Goal: Contribute content: Contribute content

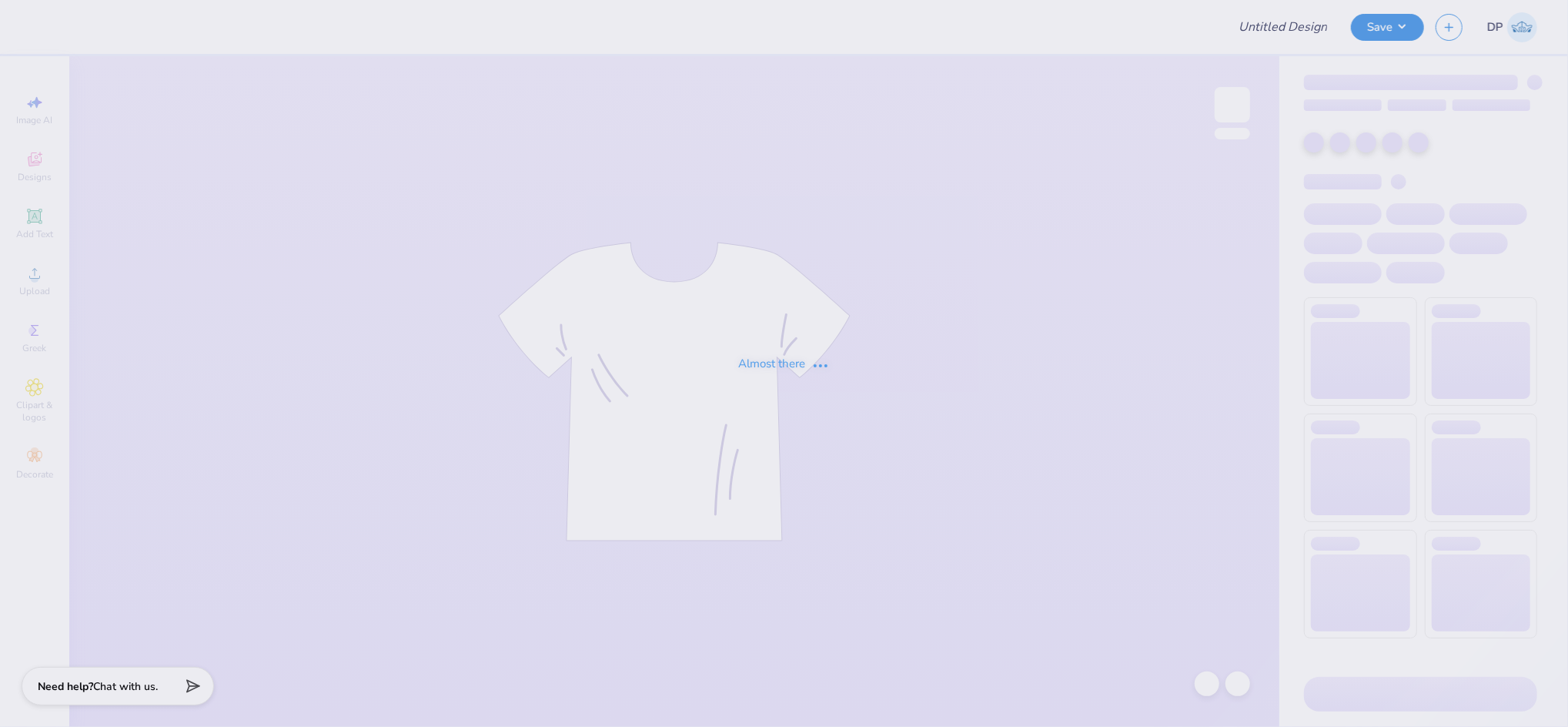
type input "[GEOGRAPHIC_DATA][US_STATE]: [GEOGRAPHIC_DATA][PERSON_NAME] : [PERSON_NAME]"
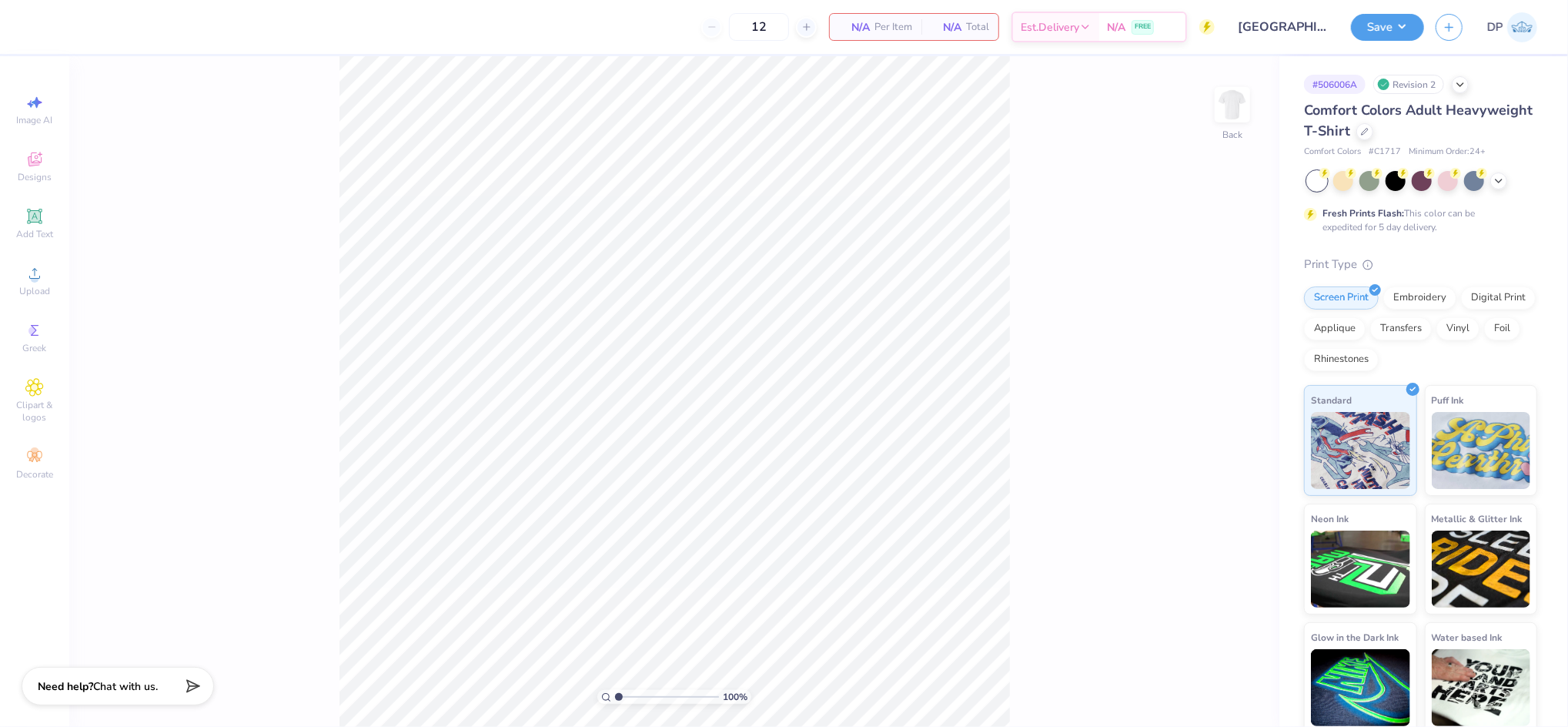
click at [749, 351] on div "100 % Back" at bounding box center [674, 391] width 1210 height 670
click at [1227, 102] on img at bounding box center [1233, 105] width 62 height 62
click at [1227, 102] on img at bounding box center [1232, 104] width 31 height 31
click at [1227, 117] on img at bounding box center [1233, 105] width 62 height 62
click at [37, 288] on span "Upload" at bounding box center [35, 291] width 31 height 13
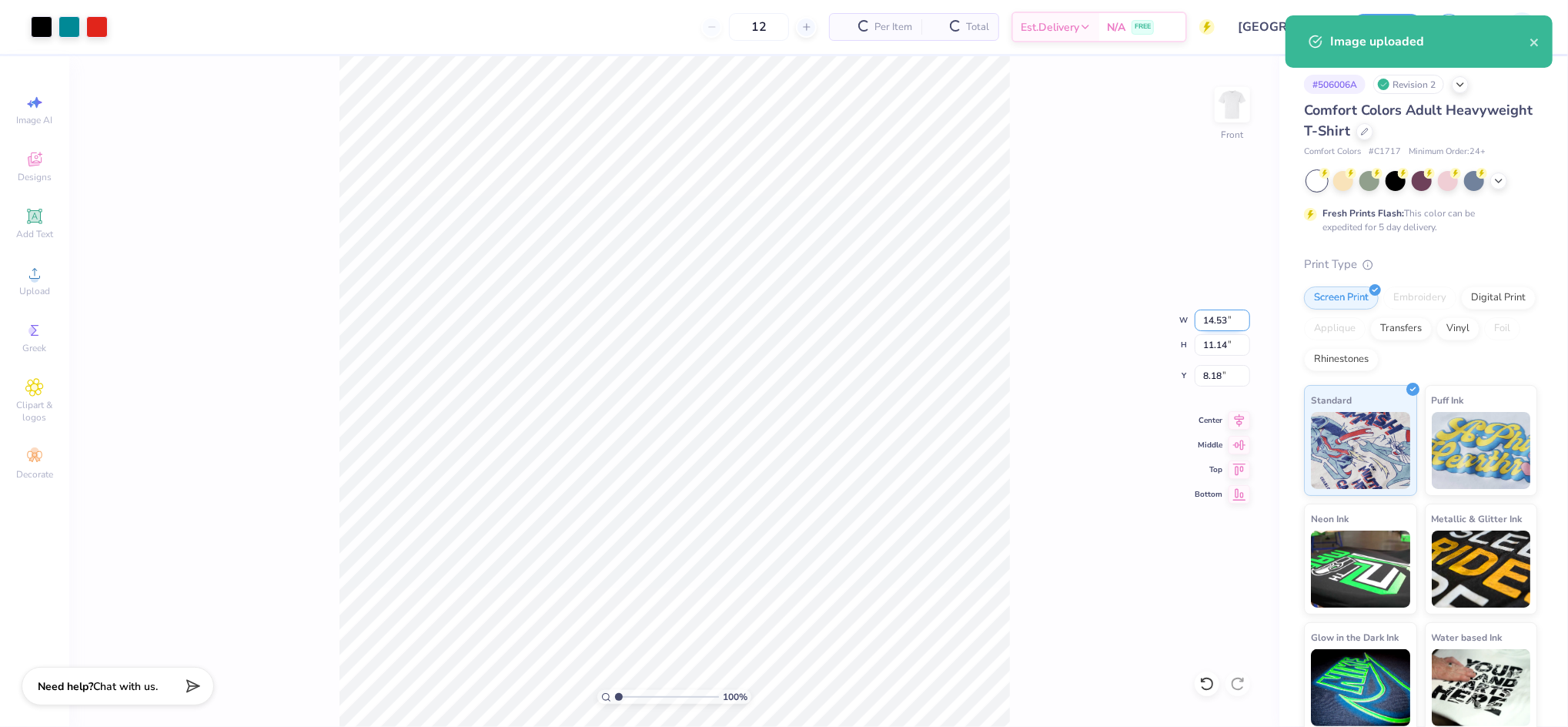
click at [1213, 317] on input "14.53" at bounding box center [1221, 320] width 55 height 21
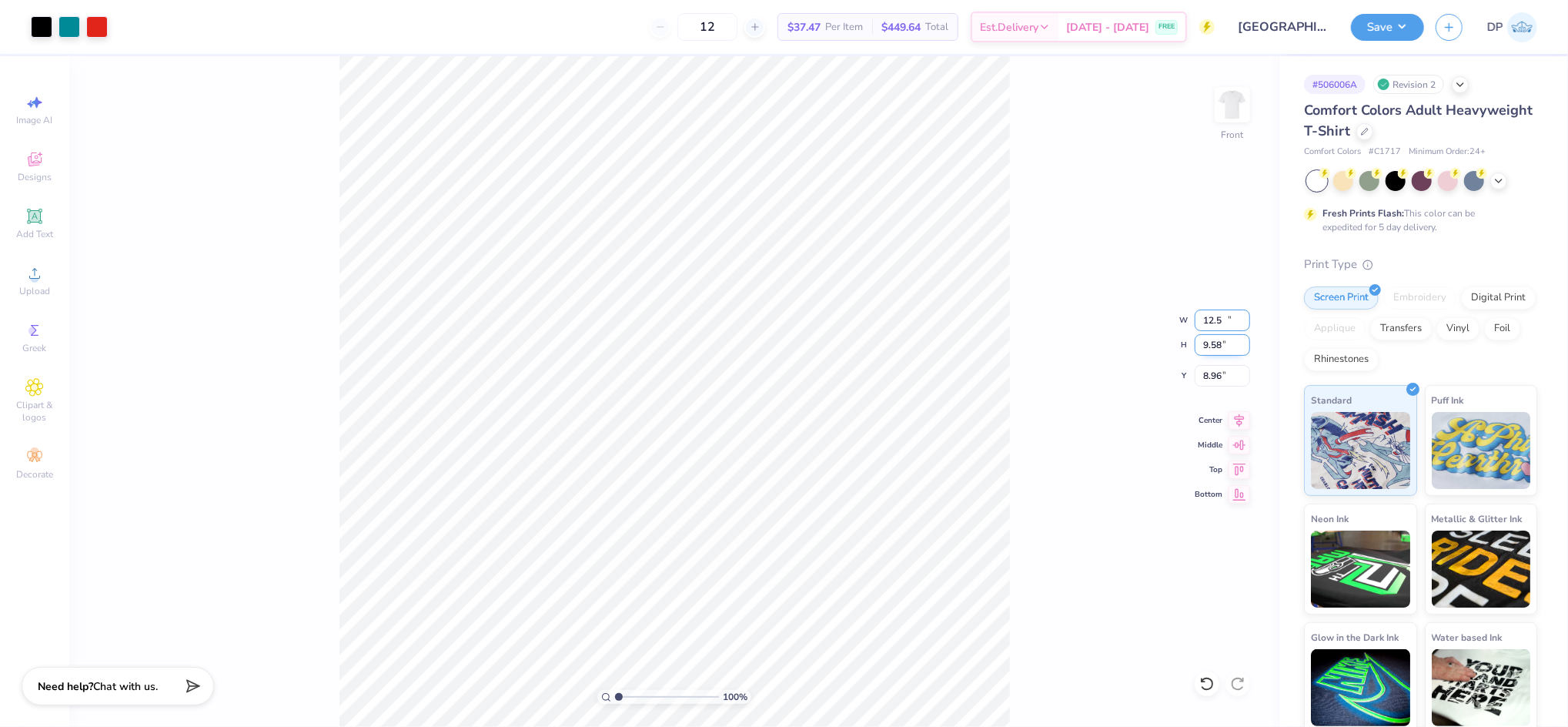
type input "12.50"
type input "9.58"
click at [1223, 367] on input "8.96" at bounding box center [1221, 376] width 55 height 21
click at [1209, 366] on input "8.96" at bounding box center [1221, 376] width 55 height 21
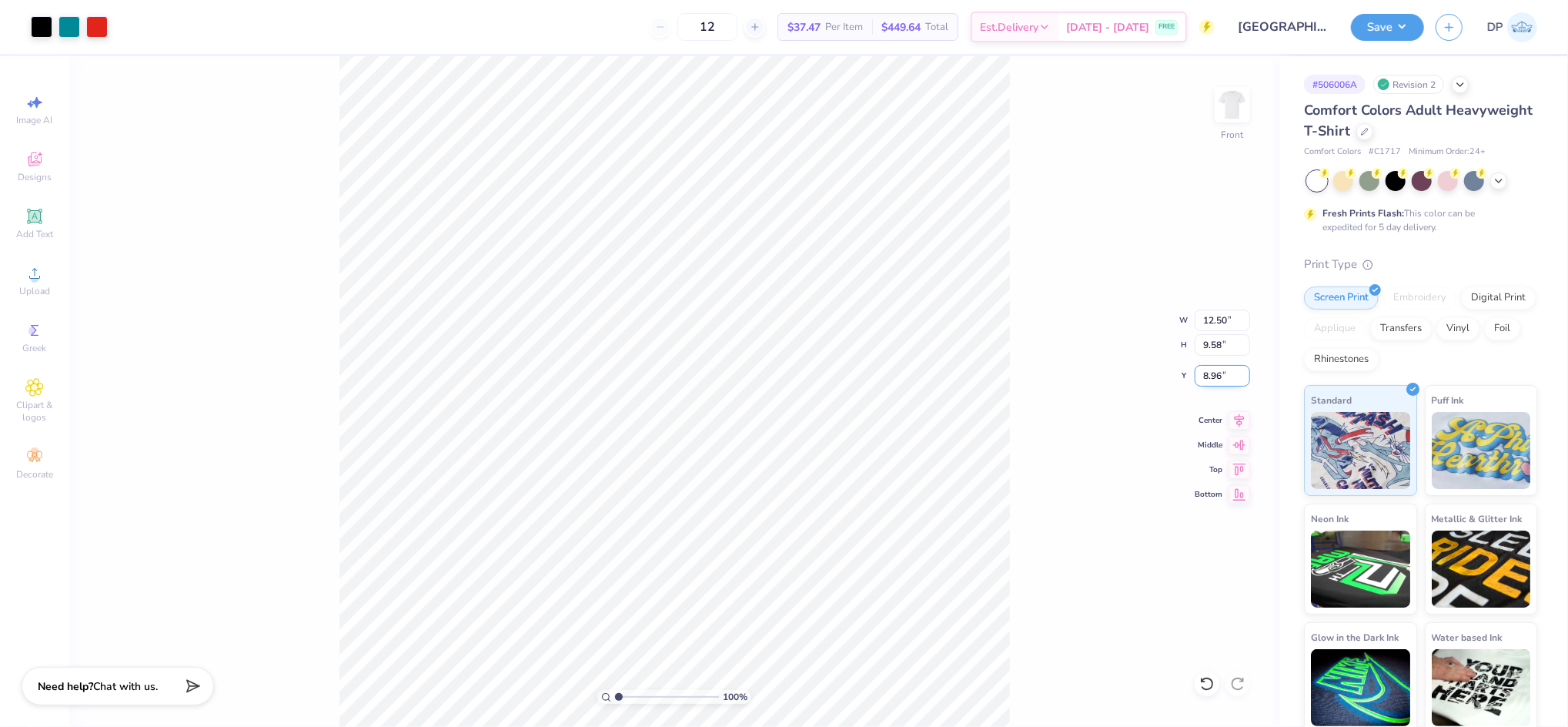
click at [1209, 366] on input "8.96" at bounding box center [1221, 376] width 55 height 21
type input "3.00"
click at [1037, 219] on div "100 % Front W 12.50 12.50 " H 9.58 9.58 " Y 3.00 3.00 " Center Middle Top Bottom" at bounding box center [674, 391] width 1210 height 670
drag, startPoint x: 617, startPoint y: 691, endPoint x: 632, endPoint y: 697, distance: 16.2
click at [636, 696] on input "range" at bounding box center [667, 696] width 104 height 14
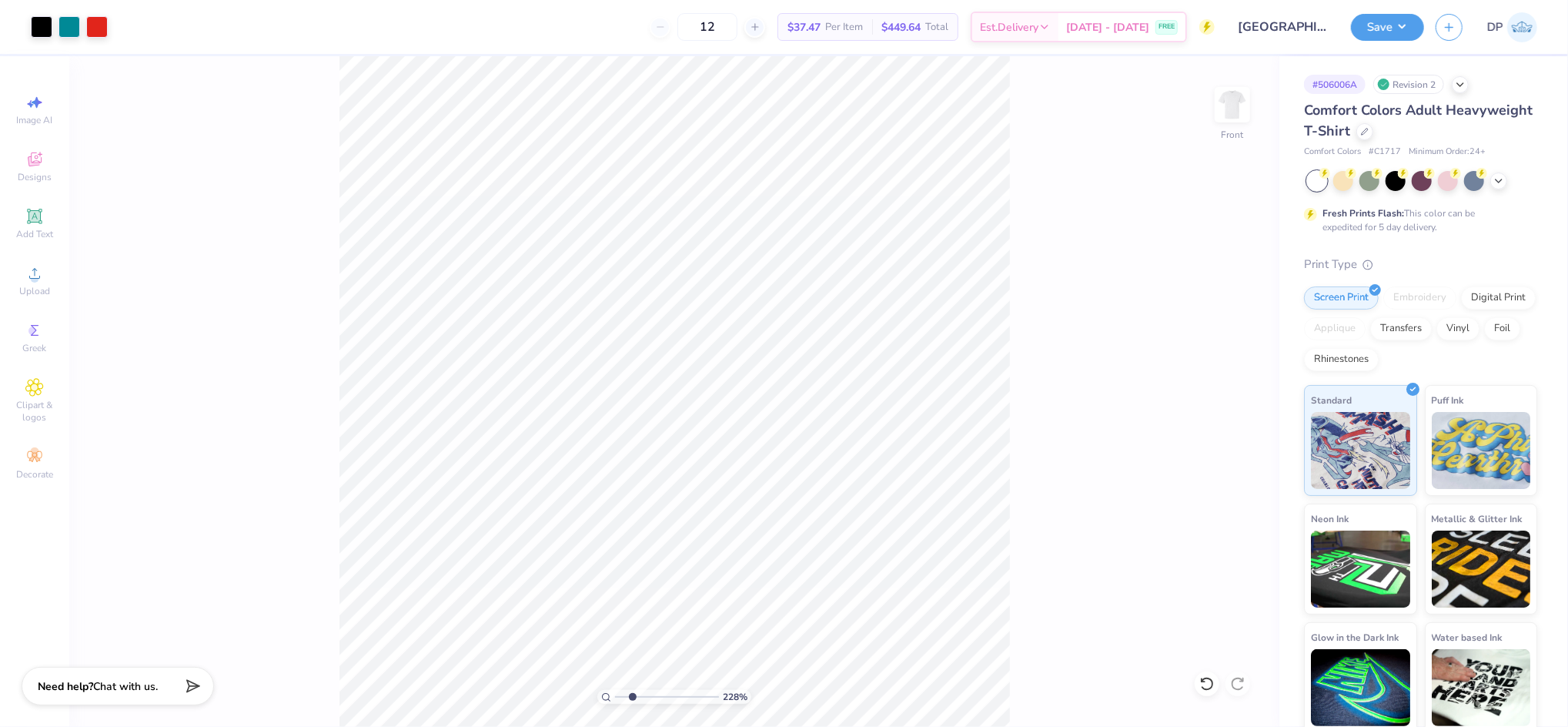
drag, startPoint x: 632, startPoint y: 697, endPoint x: 665, endPoint y: 690, distance: 33.7
click at [665, 690] on input "range" at bounding box center [667, 696] width 104 height 14
click at [621, 695] on input "range" at bounding box center [667, 696] width 104 height 14
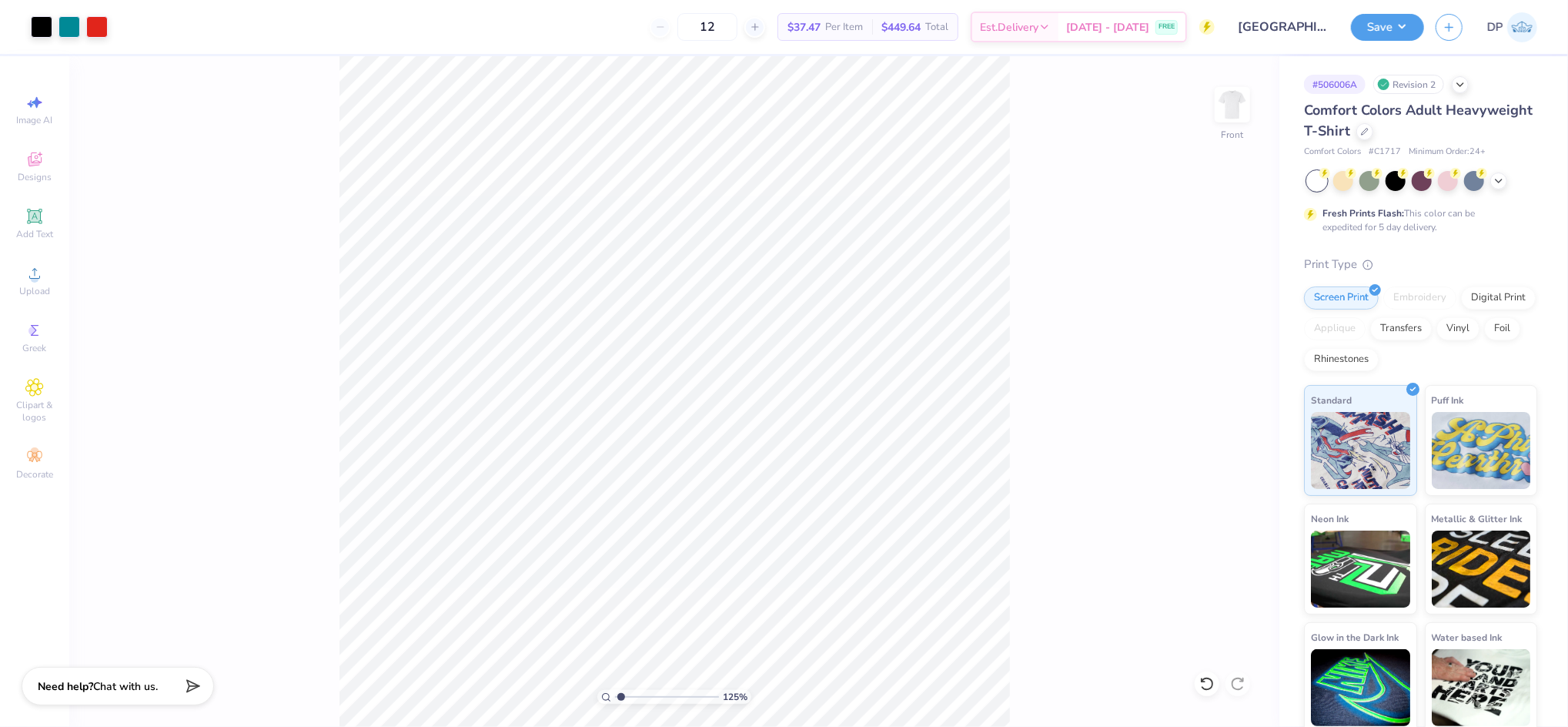
click at [621, 695] on input "range" at bounding box center [667, 696] width 104 height 14
drag, startPoint x: 621, startPoint y: 693, endPoint x: 605, endPoint y: 697, distance: 16.5
click at [615, 693] on input "range" at bounding box center [667, 696] width 104 height 14
click at [604, 697] on icon at bounding box center [606, 697] width 10 height 10
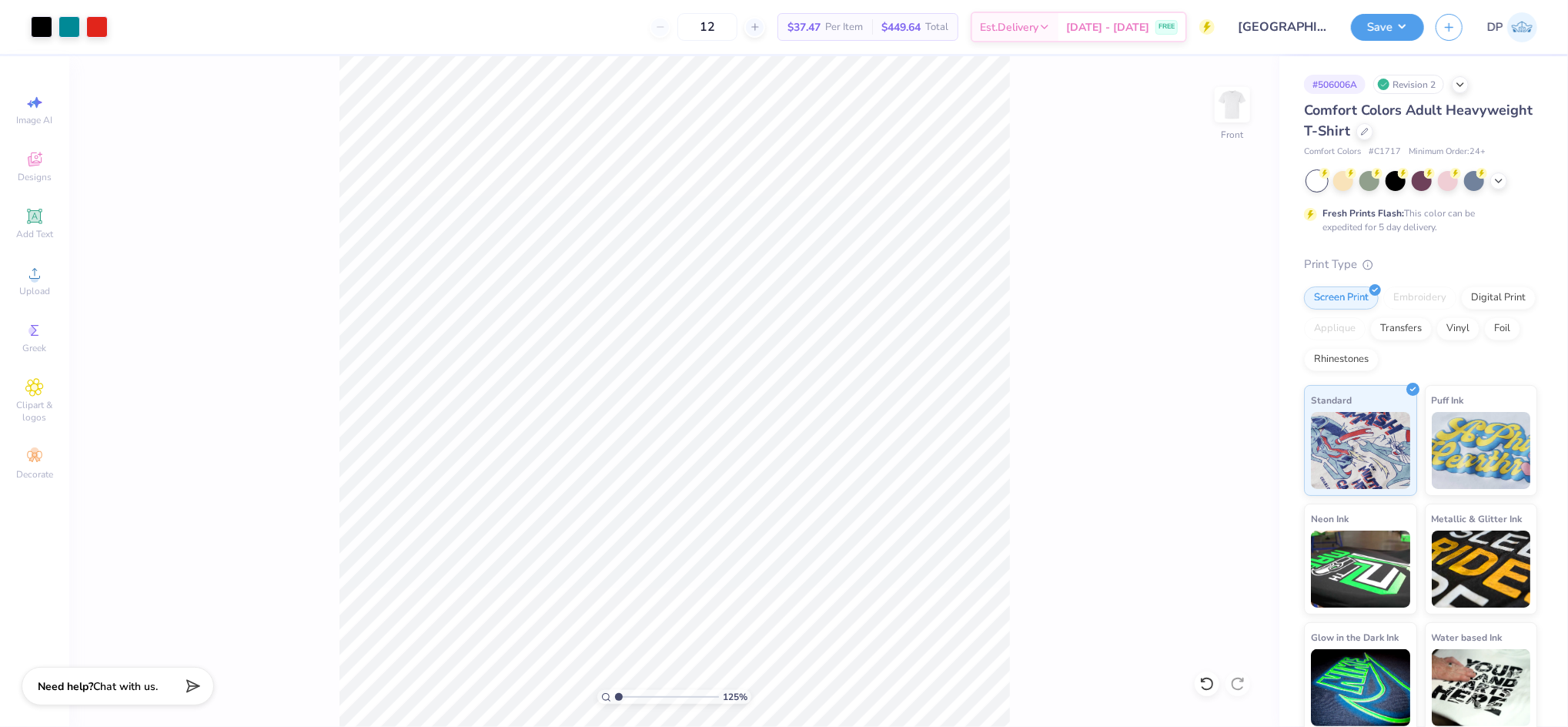
click at [605, 697] on icon at bounding box center [606, 697] width 10 height 10
click at [654, 698] on input "range" at bounding box center [667, 696] width 104 height 14
type input "1"
click at [616, 697] on input "range" at bounding box center [667, 696] width 104 height 14
click at [617, 697] on input "range" at bounding box center [667, 696] width 104 height 14
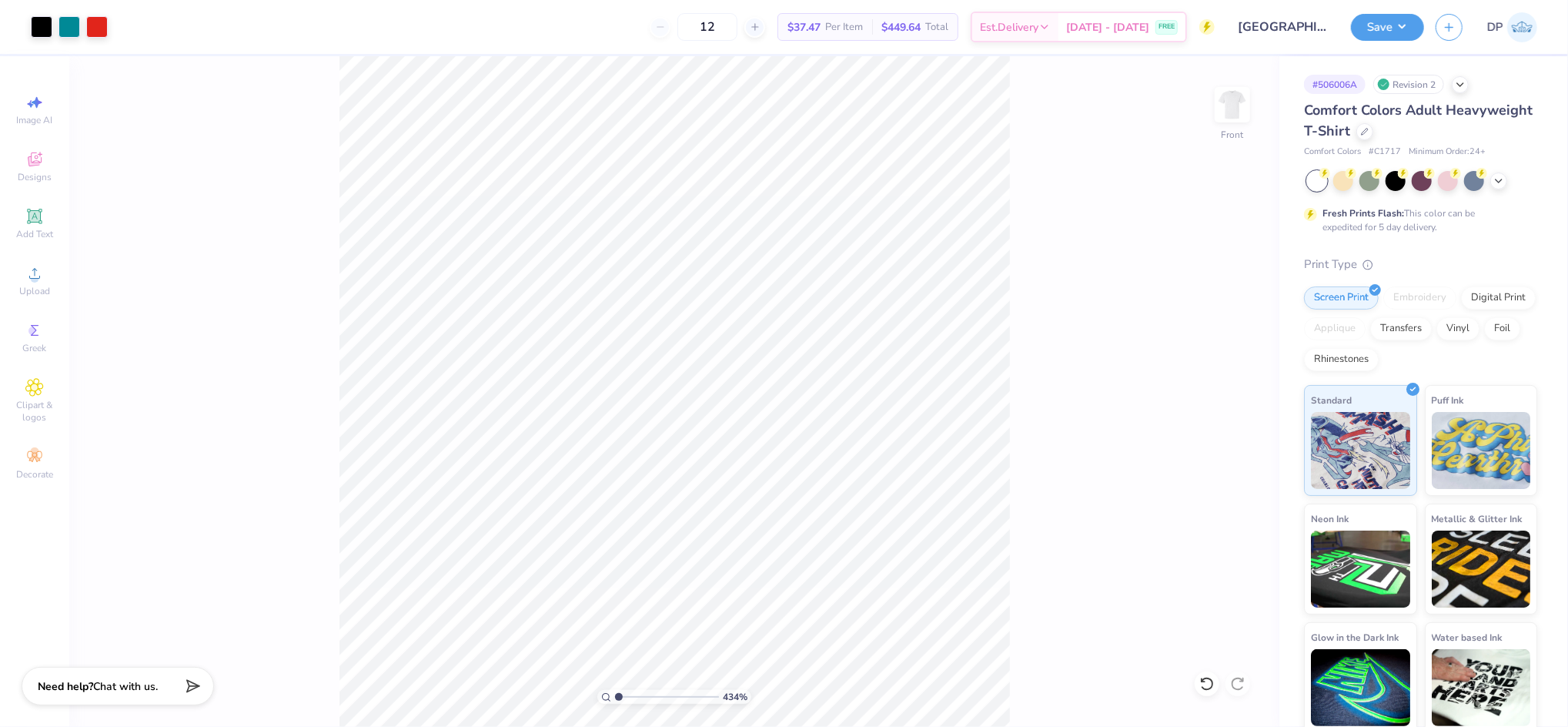
click at [617, 695] on input "range" at bounding box center [667, 696] width 104 height 14
click at [617, 693] on input "range" at bounding box center [667, 696] width 104 height 14
click at [1235, 109] on img at bounding box center [1233, 105] width 62 height 62
click at [35, 278] on icon at bounding box center [34, 272] width 11 height 11
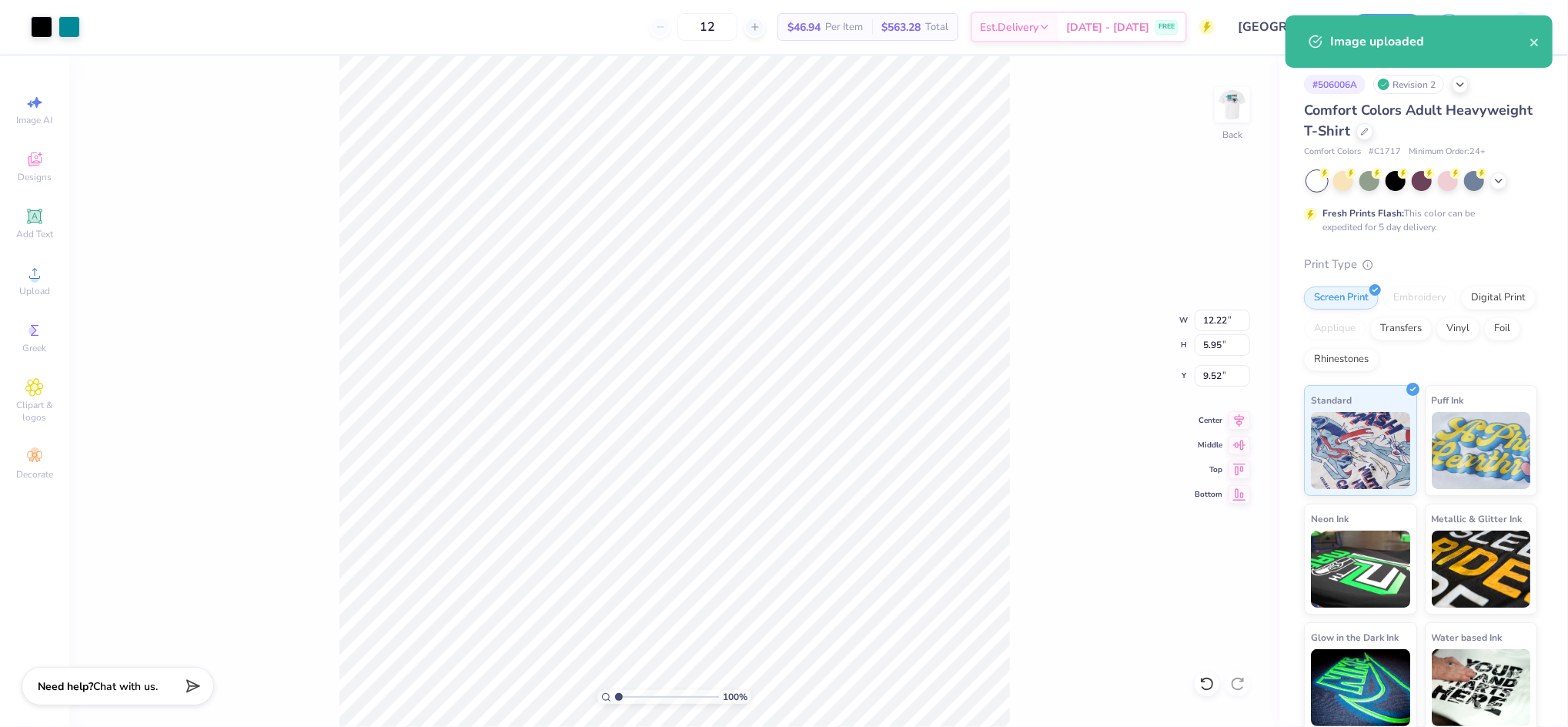
type input "8.78"
type input "4.28"
type input "6.47"
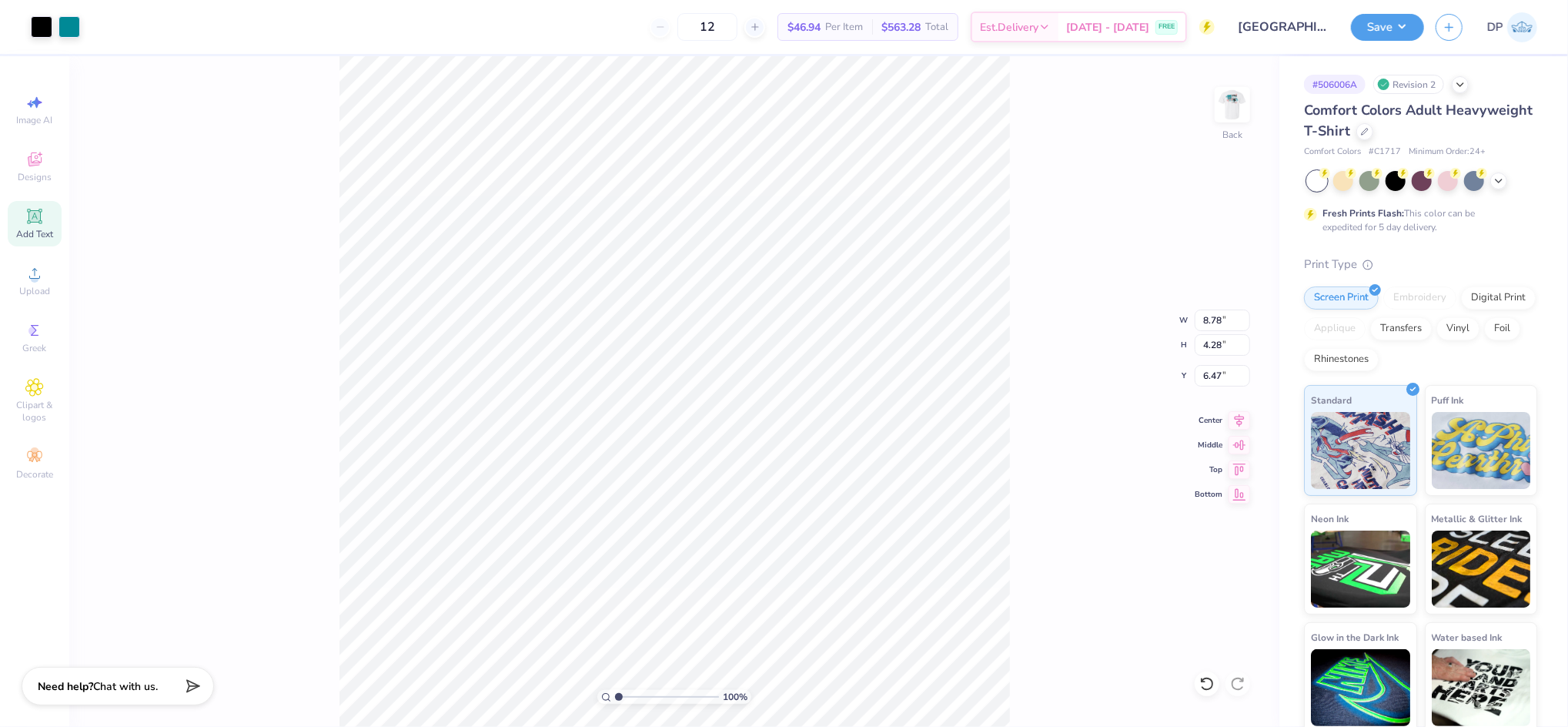
click at [30, 213] on icon at bounding box center [34, 216] width 12 height 12
type input "5.59"
type input "1.62"
type input "11.69"
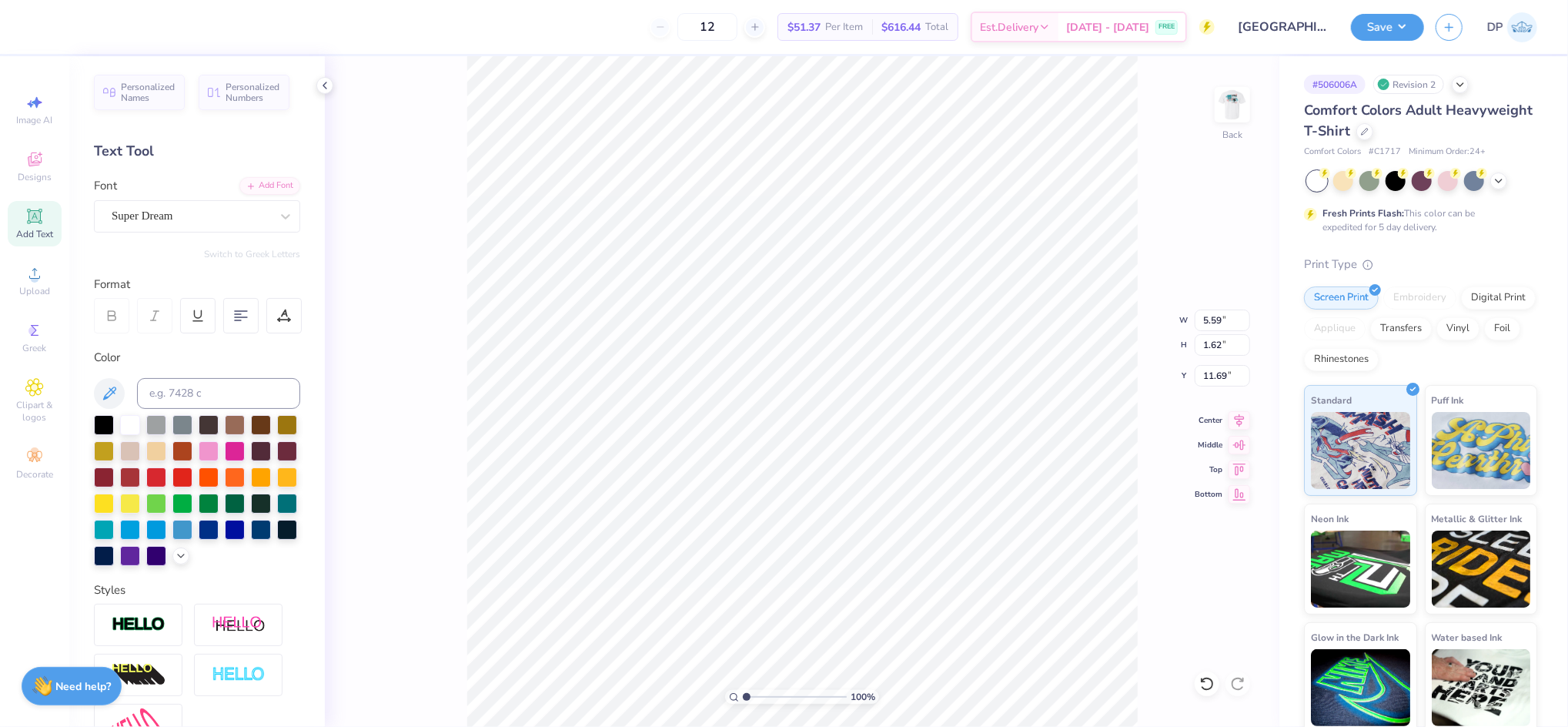
click at [272, 451] on div at bounding box center [197, 490] width 207 height 151
click at [245, 450] on div at bounding box center [235, 449] width 20 height 20
type textarea "GAMMAS"
click at [256, 194] on div "Add Font" at bounding box center [269, 185] width 61 height 17
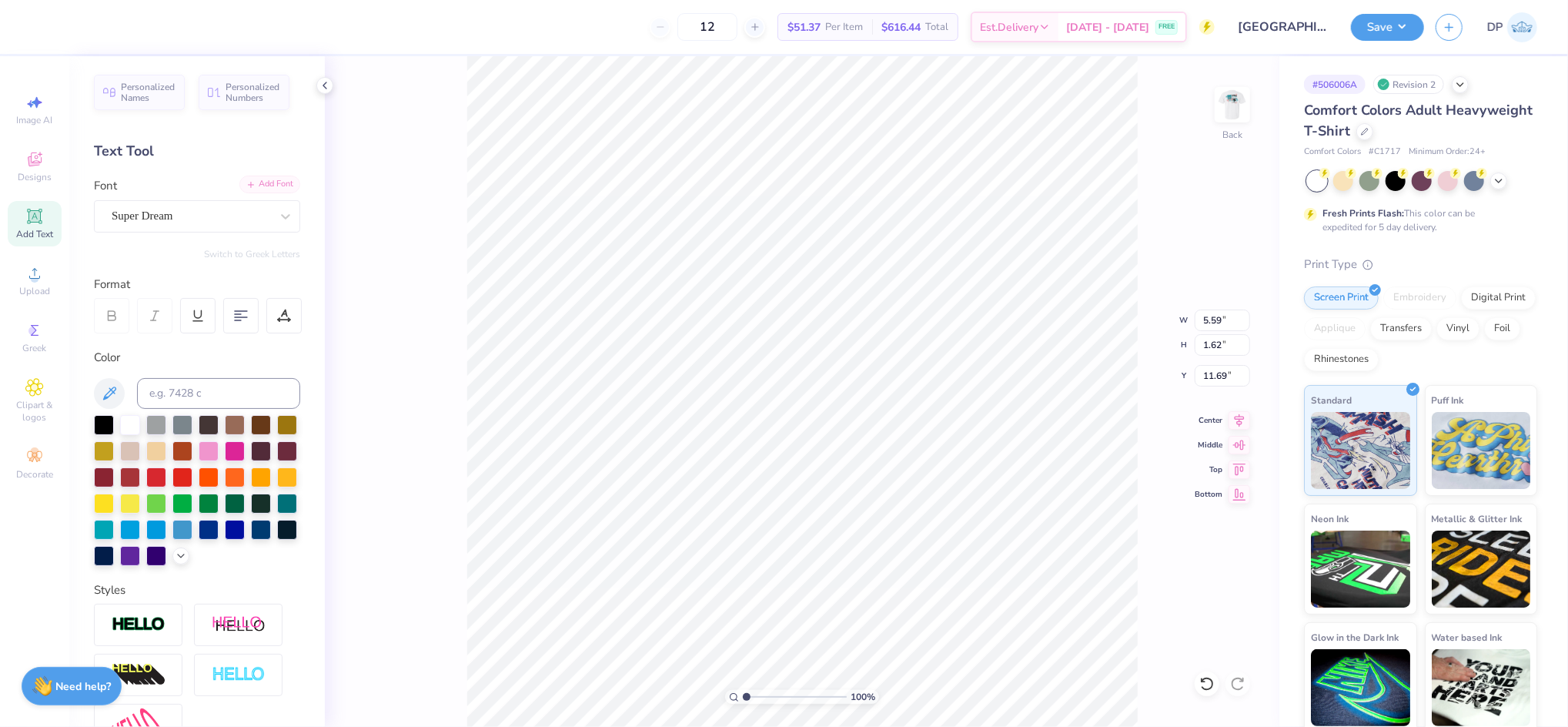
click at [249, 188] on div "Add Font" at bounding box center [269, 184] width 61 height 17
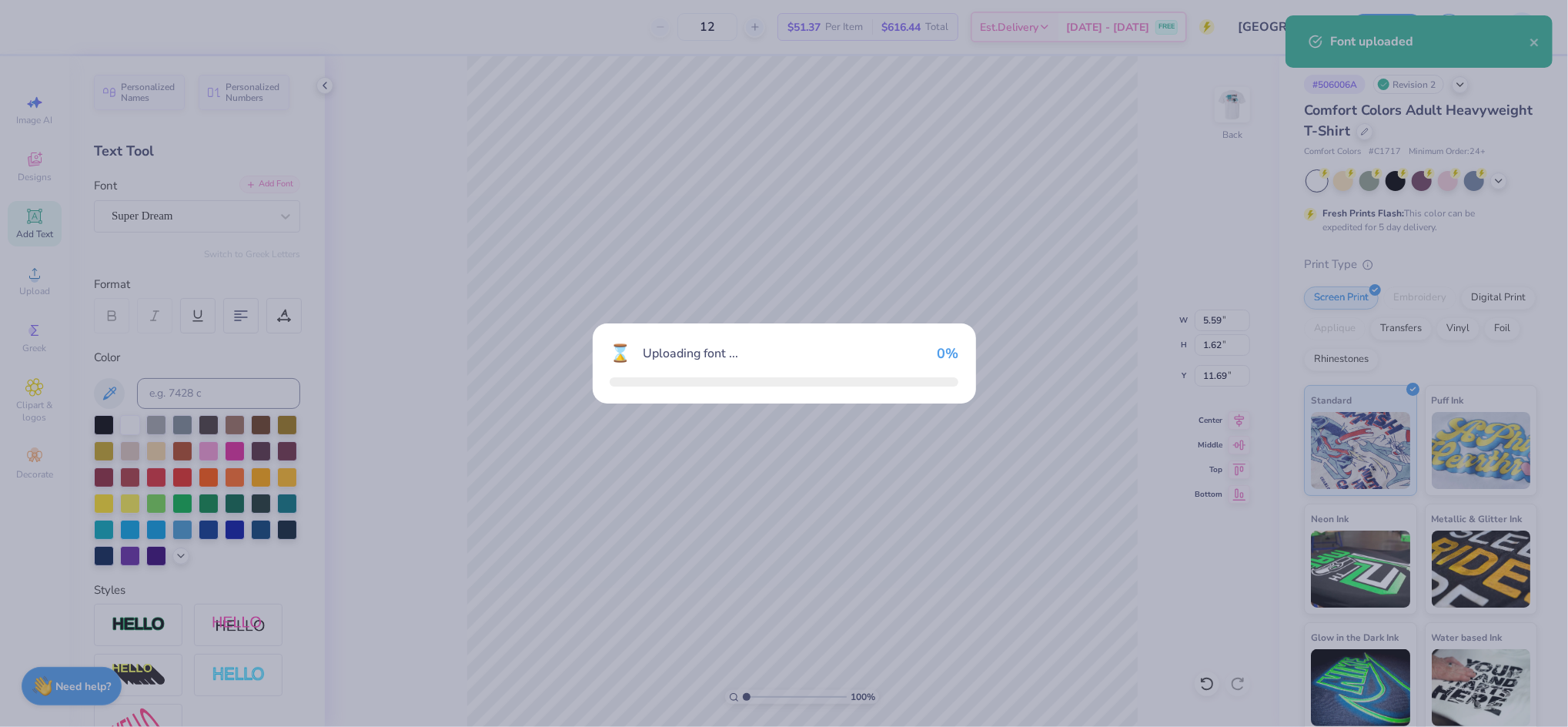
type input "9.14"
type input "1.68"
type input "11.66"
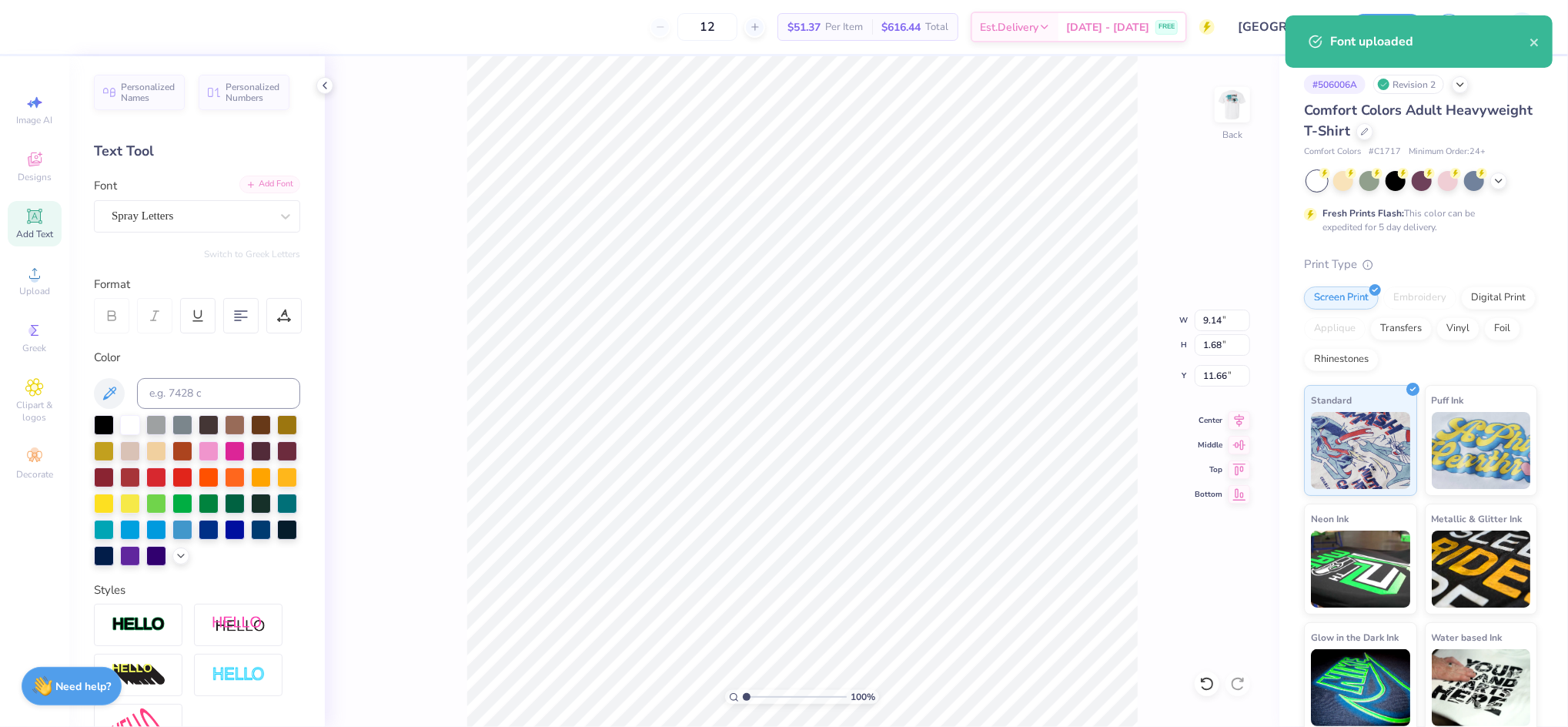
type input "7.82"
type input "2.46"
type input "11.27"
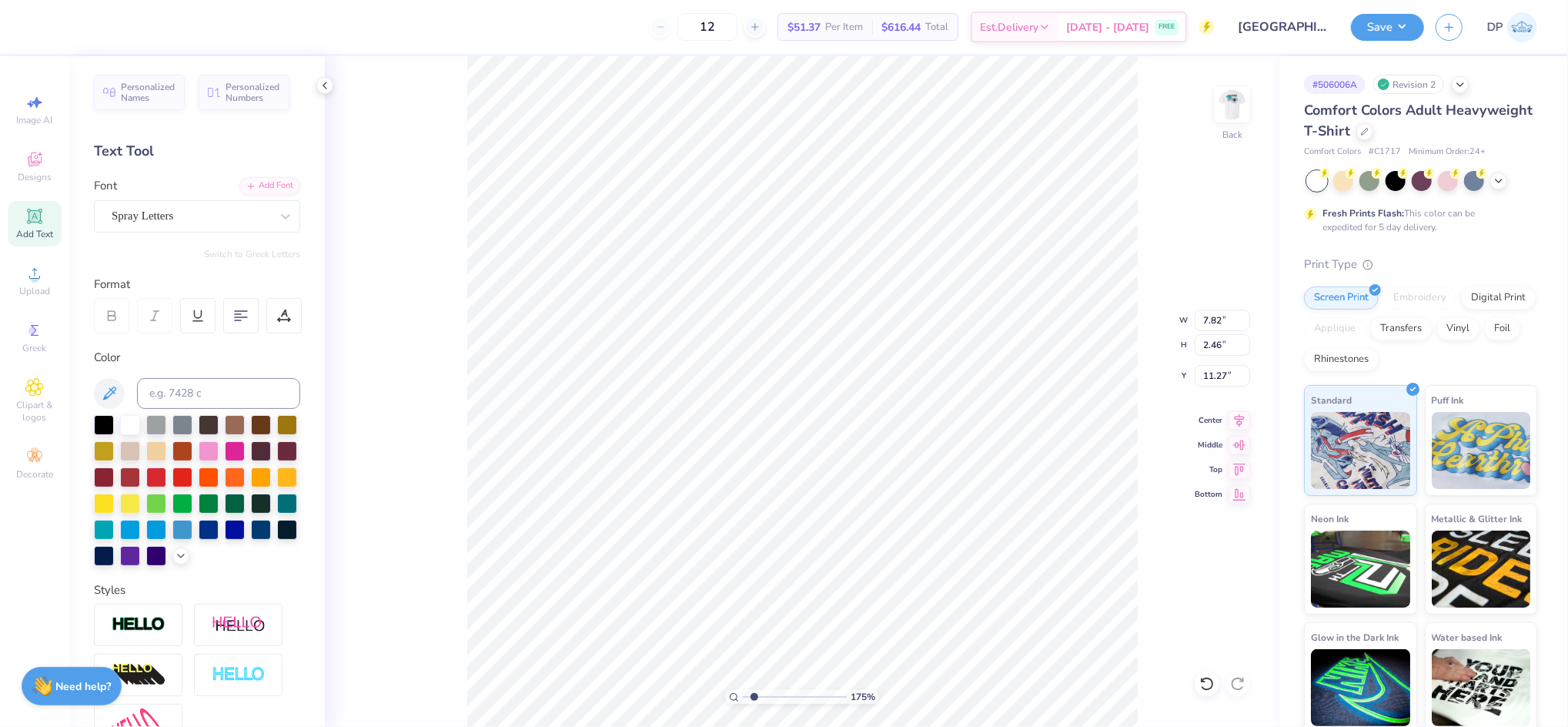
drag, startPoint x: 745, startPoint y: 695, endPoint x: 754, endPoint y: 695, distance: 9.0
type input "1.75"
click at [754, 695] on input "range" at bounding box center [795, 696] width 104 height 14
type input "6.47"
type input "8.78"
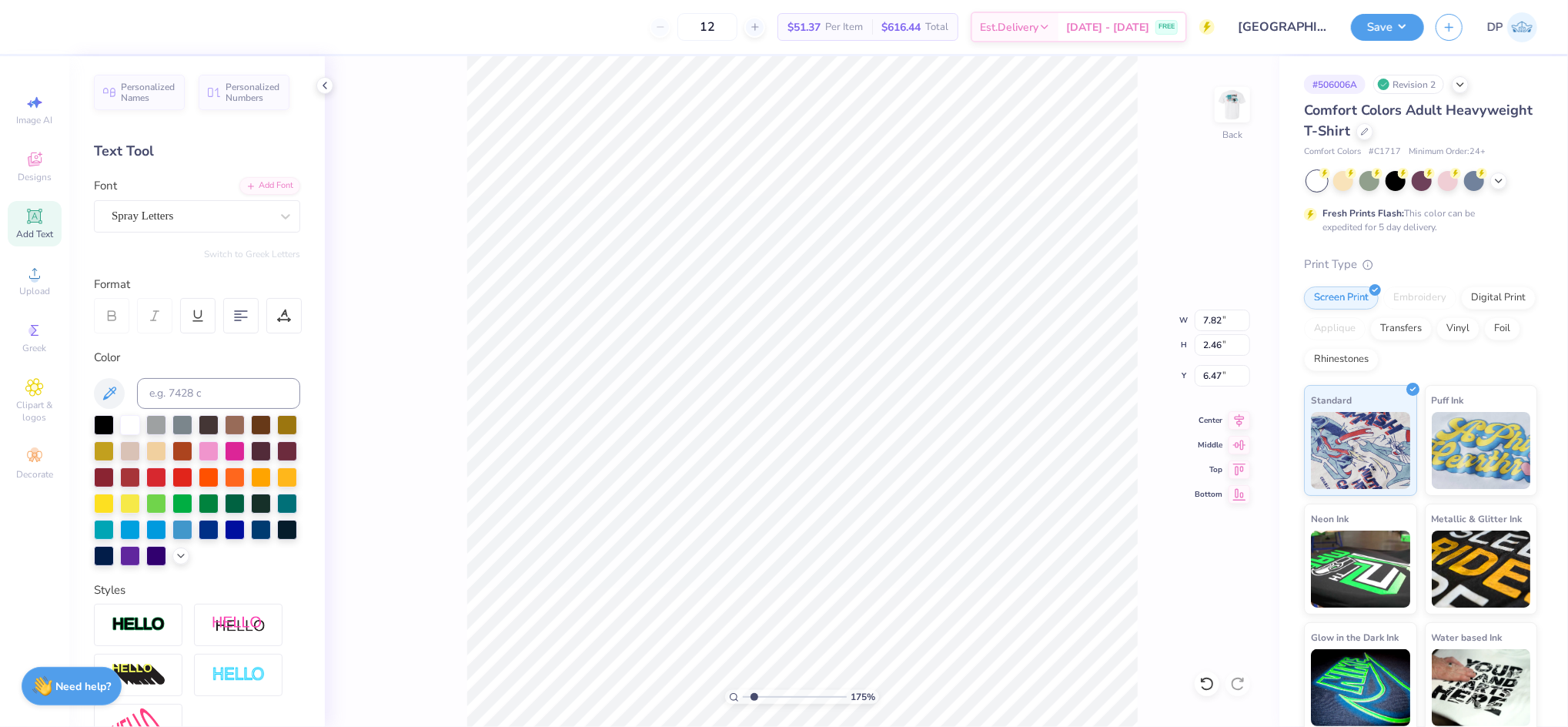
type input "2.77"
click at [875, 545] on li "Ungroup" at bounding box center [895, 545] width 121 height 30
click at [104, 427] on div at bounding box center [103, 423] width 20 height 20
click at [1221, 325] on input "8.78" at bounding box center [1221, 320] width 55 height 21
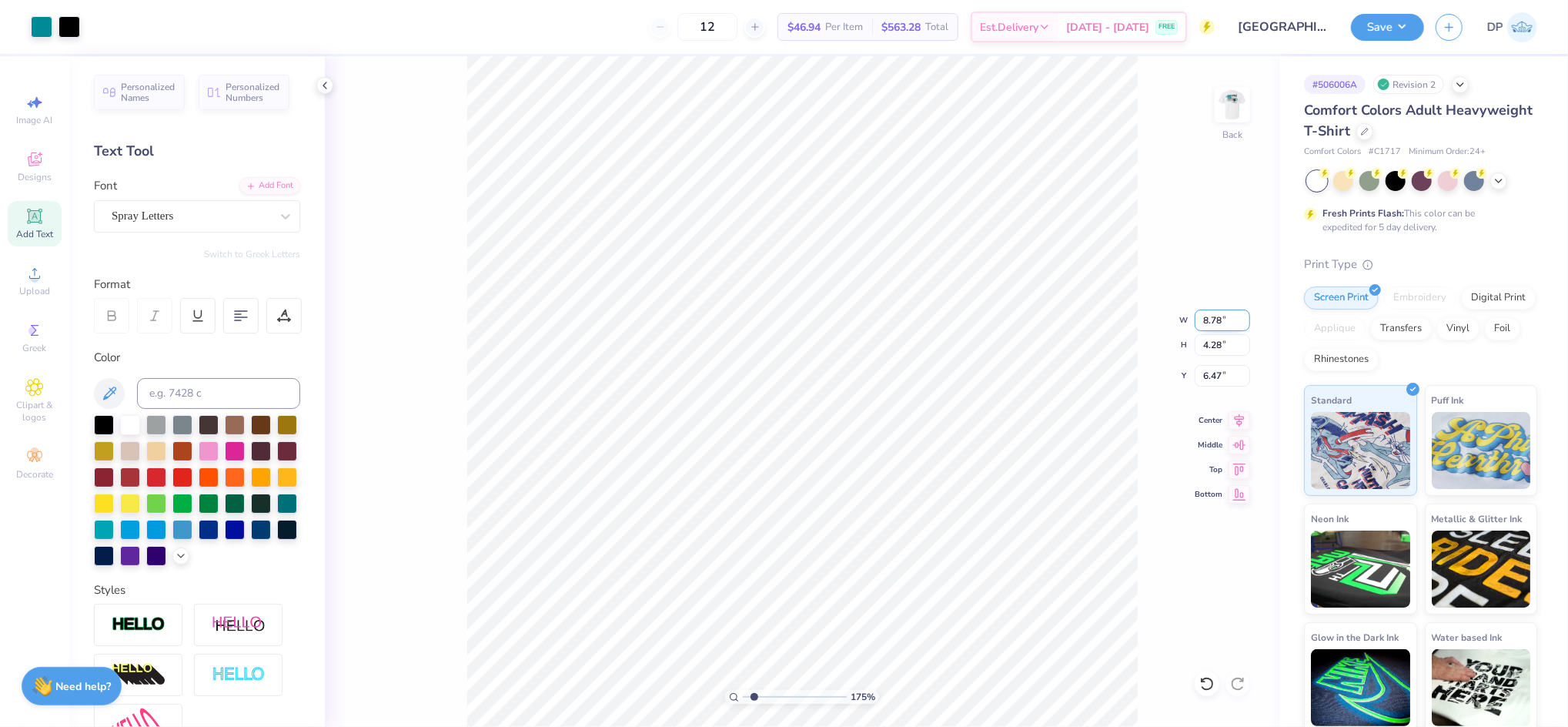
click at [1221, 326] on input "8.78" at bounding box center [1221, 320] width 55 height 21
type input "3.50"
type input "1.70"
click at [1211, 370] on input "7.76" at bounding box center [1221, 376] width 55 height 21
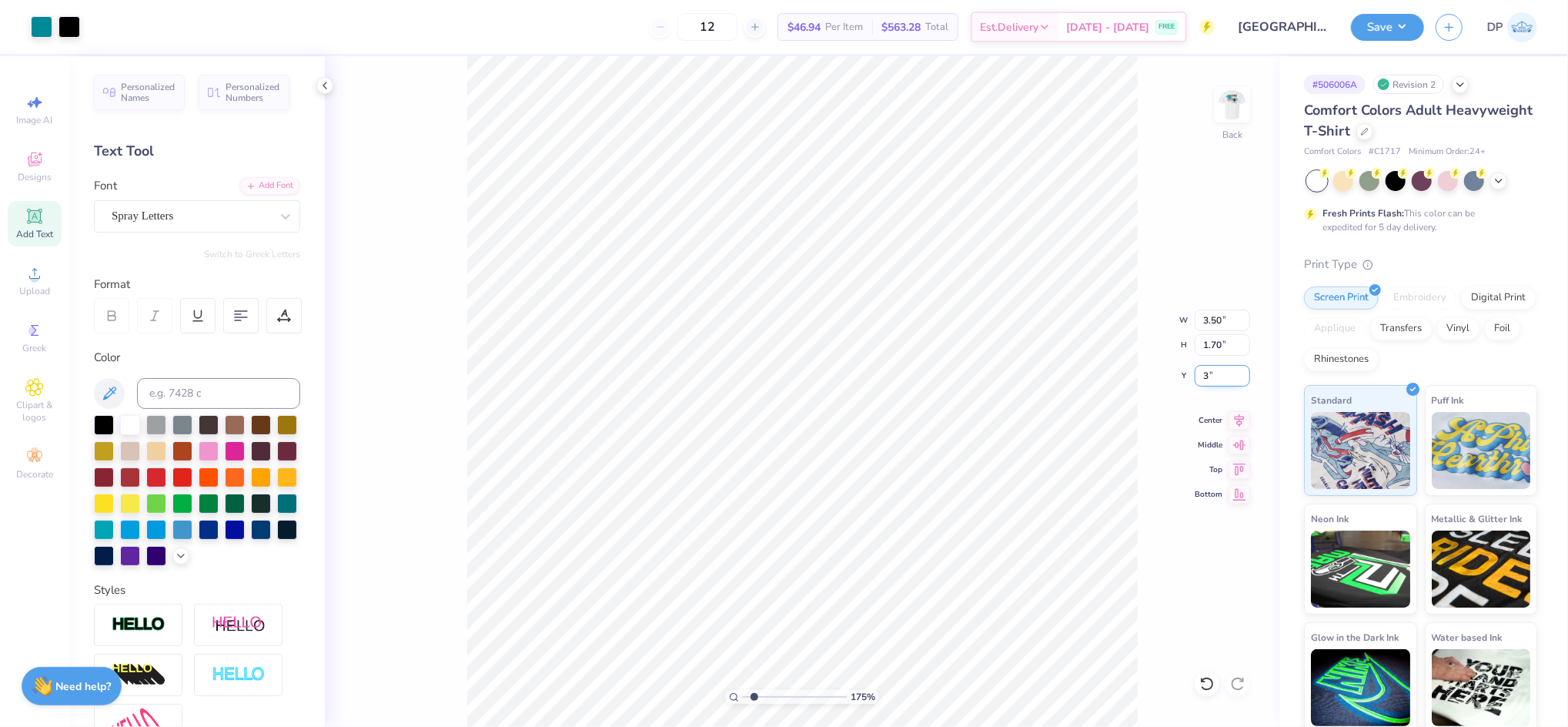
type input "3.00"
type input "1.04"
click at [746, 699] on input "range" at bounding box center [795, 696] width 104 height 14
click at [1270, 92] on div "104 % Back" at bounding box center [801, 391] width 955 height 670
click at [1248, 97] on img at bounding box center [1233, 105] width 62 height 62
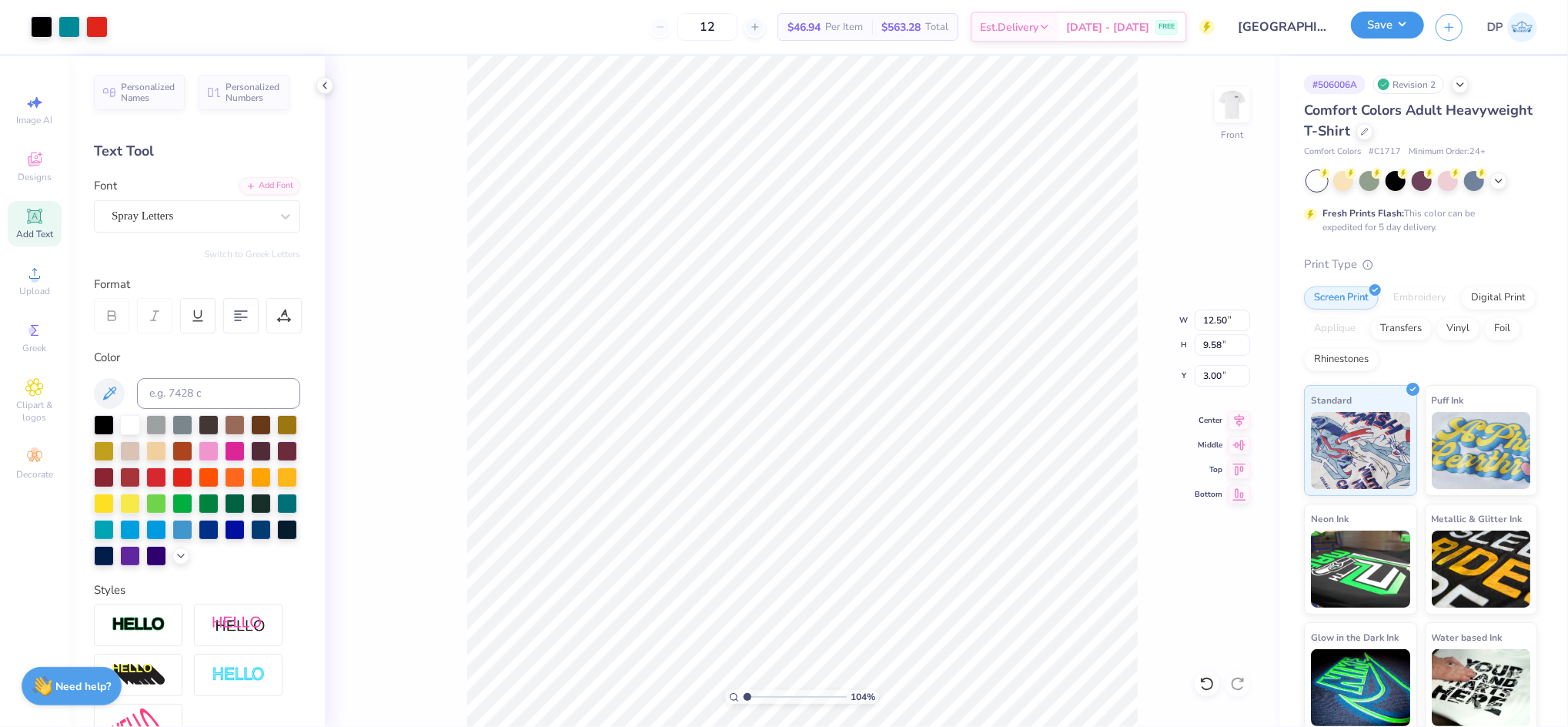
click at [1382, 34] on button "Save" at bounding box center [1387, 25] width 73 height 27
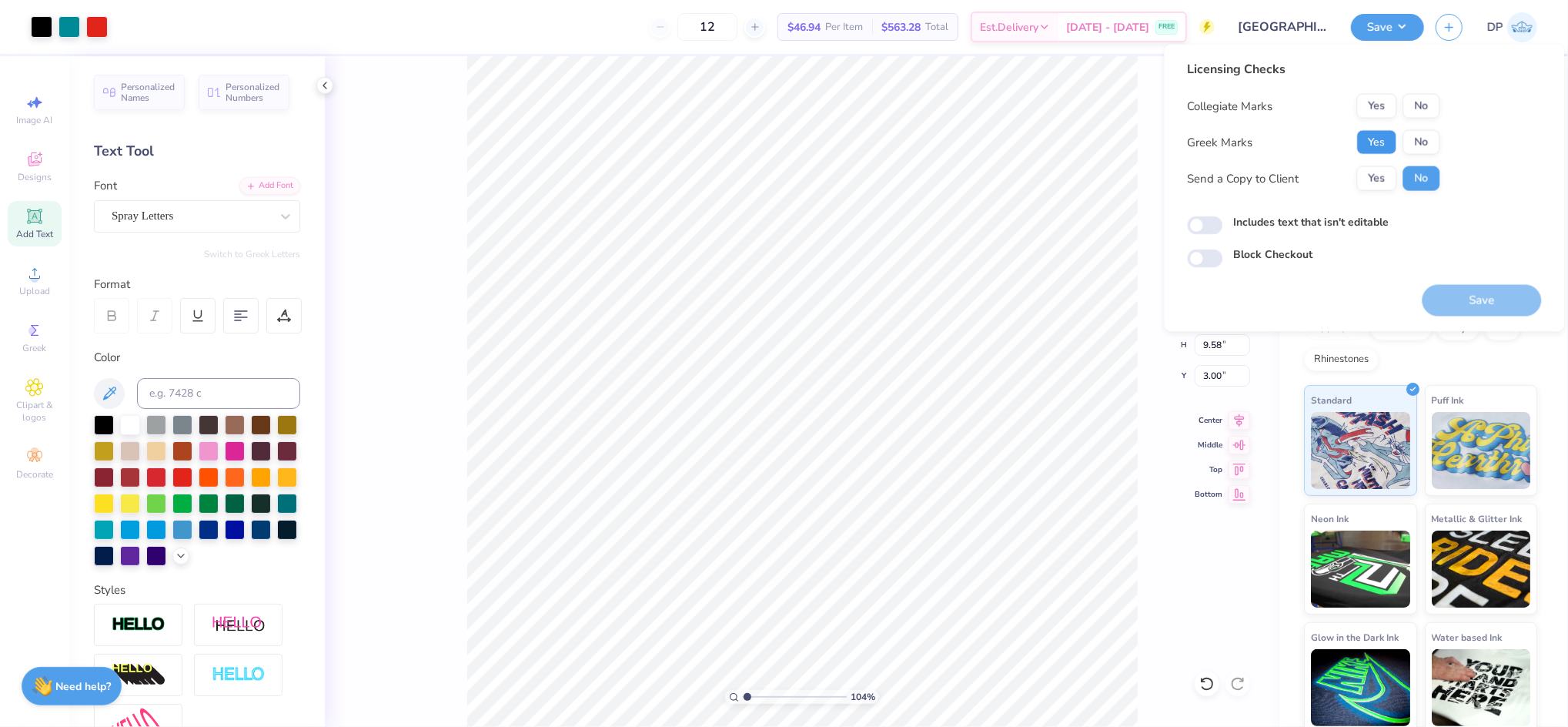
click at [1377, 139] on button "Yes" at bounding box center [1377, 143] width 40 height 25
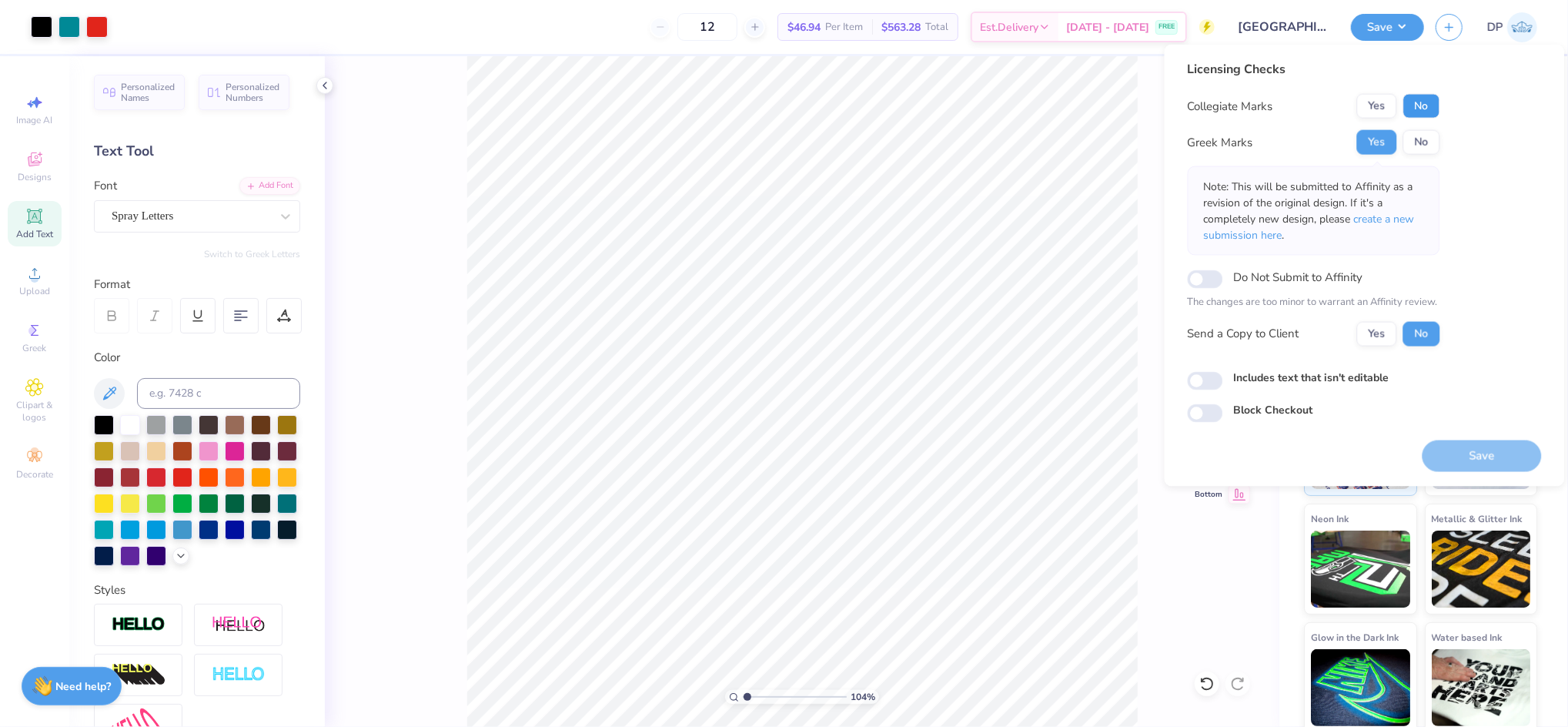
click at [1429, 105] on button "No" at bounding box center [1421, 106] width 37 height 25
click at [1391, 207] on p "Note: This will be submitted to Affinity as a revision of the original design. …" at bounding box center [1314, 210] width 220 height 65
click at [1391, 217] on span "create a new submission here" at bounding box center [1309, 227] width 210 height 31
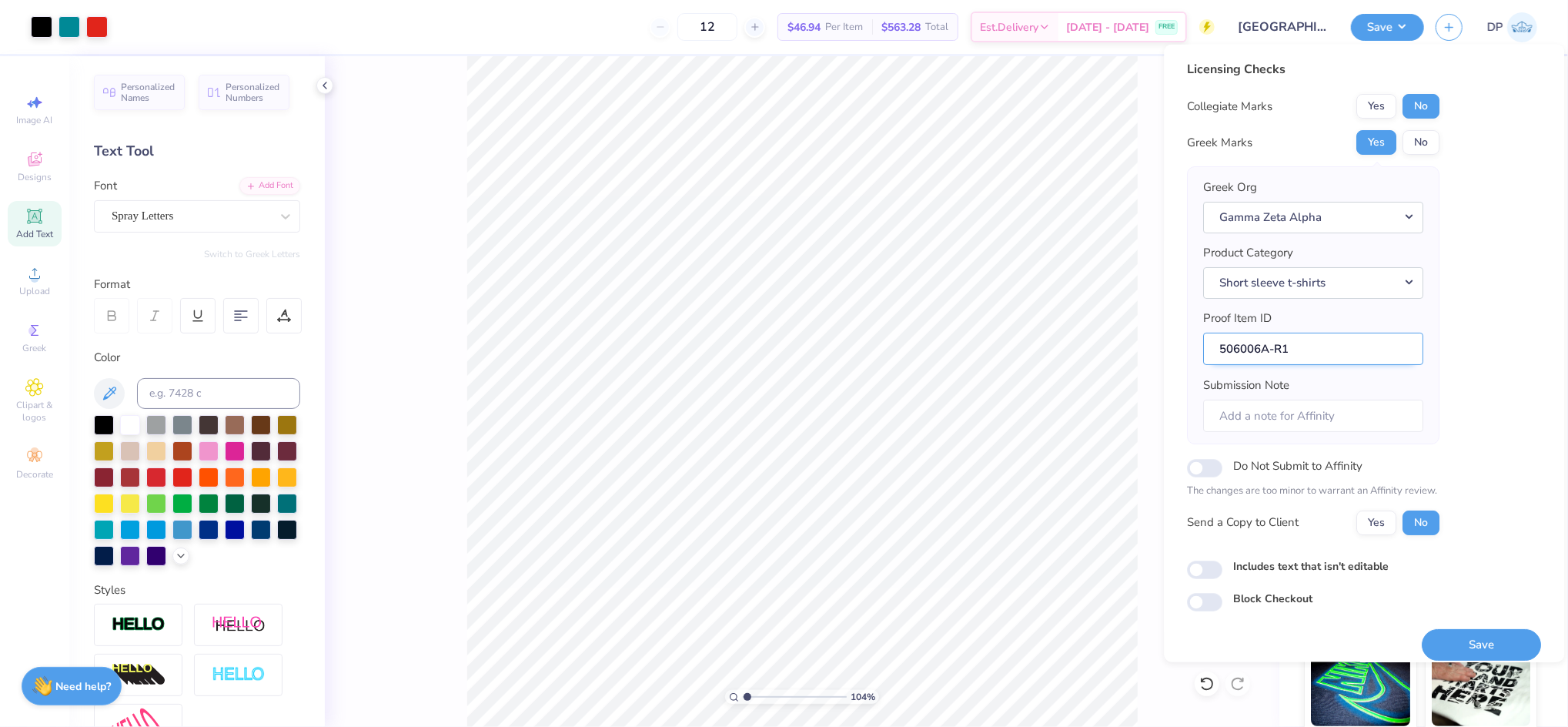
click at [1334, 335] on input "506006A-R1" at bounding box center [1314, 349] width 220 height 33
type input "506006A-R2"
click at [1246, 576] on div "Includes text that isn't editable" at bounding box center [1364, 568] width 354 height 21
click at [1246, 572] on label "Includes text that isn't editable" at bounding box center [1311, 565] width 155 height 16
click at [1223, 572] on input "Includes text that isn't editable" at bounding box center [1205, 569] width 36 height 18
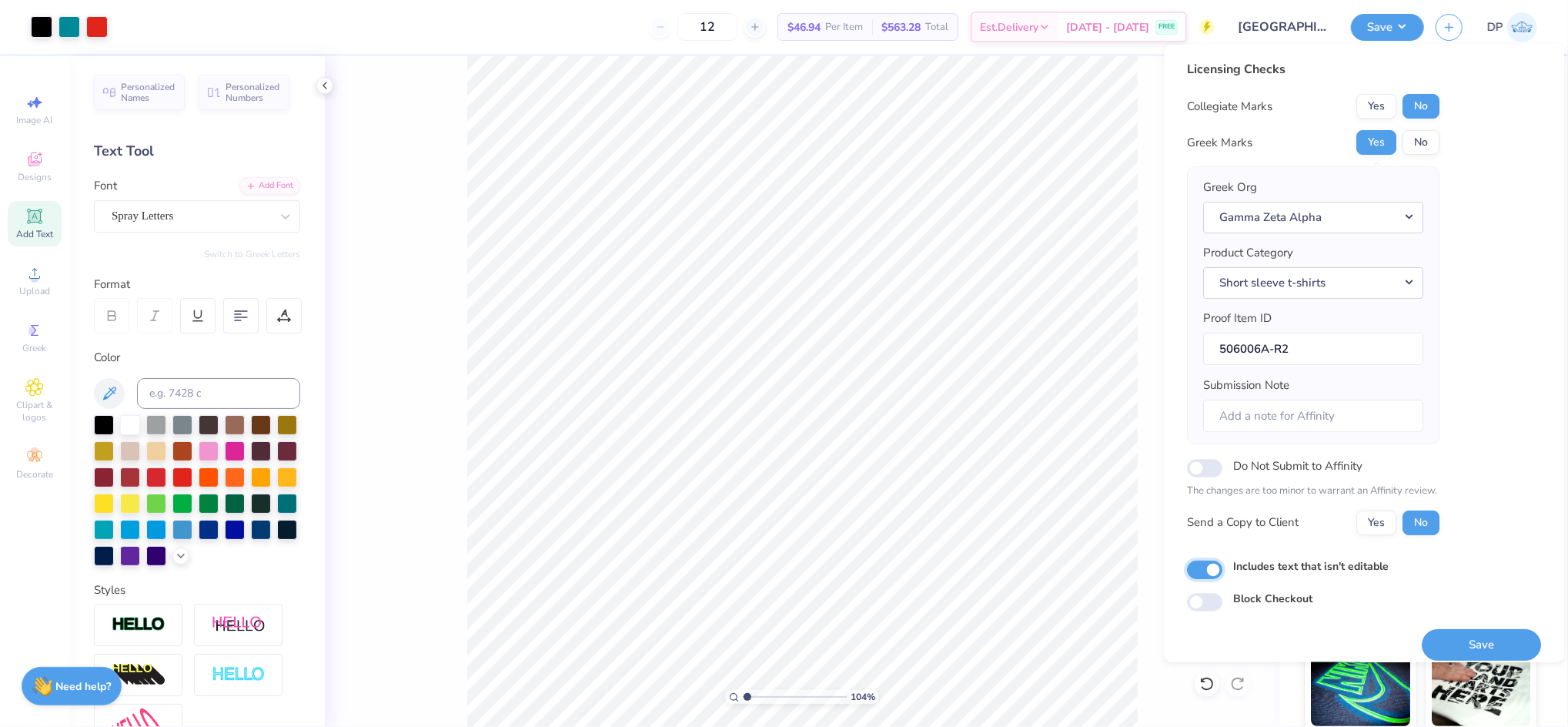
checkbox input "true"
click at [1389, 523] on button "Yes" at bounding box center [1377, 522] width 40 height 25
click at [1437, 651] on button "Save" at bounding box center [1482, 644] width 120 height 32
